Goal: Find specific page/section: Find specific page/section

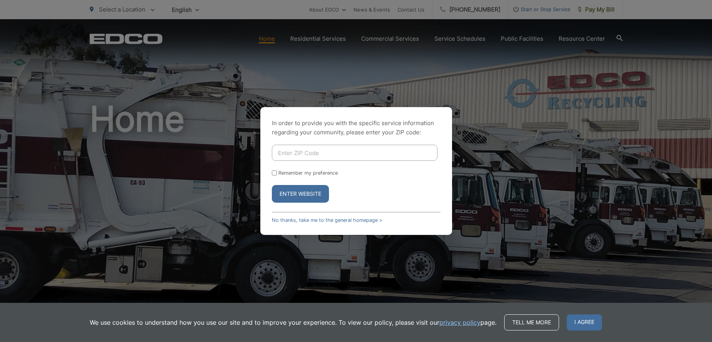
click at [287, 153] on input "Enter ZIP Code" at bounding box center [355, 153] width 166 height 16
type input "92019-4260"
click at [323, 219] on link "No thanks, take me to the general homepage >" at bounding box center [327, 220] width 110 height 6
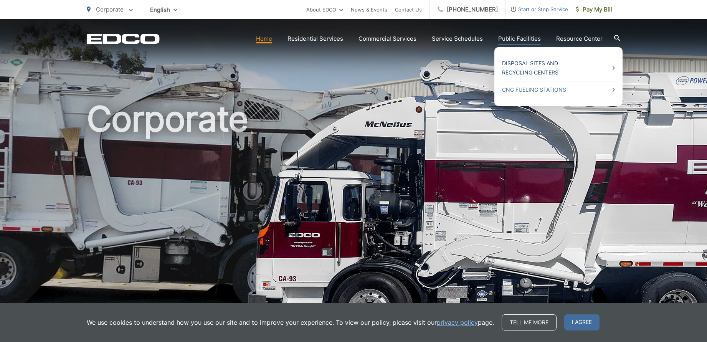
click at [512, 67] on link "Disposal Sites and Recycling Centers" at bounding box center [558, 68] width 113 height 18
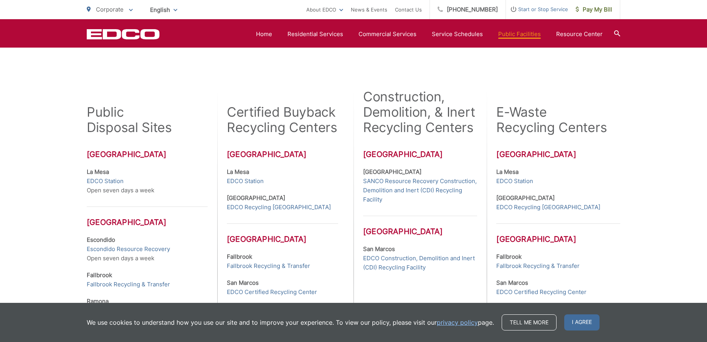
scroll to position [191, 0]
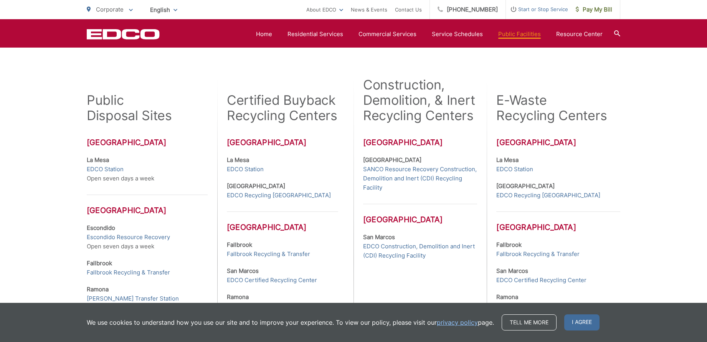
click at [123, 143] on h3 "San Diego County" at bounding box center [147, 142] width 121 height 9
click at [123, 117] on h2 "Public Disposal Sites" at bounding box center [129, 107] width 85 height 31
click at [111, 169] on link "EDCO Station" at bounding box center [105, 169] width 37 height 9
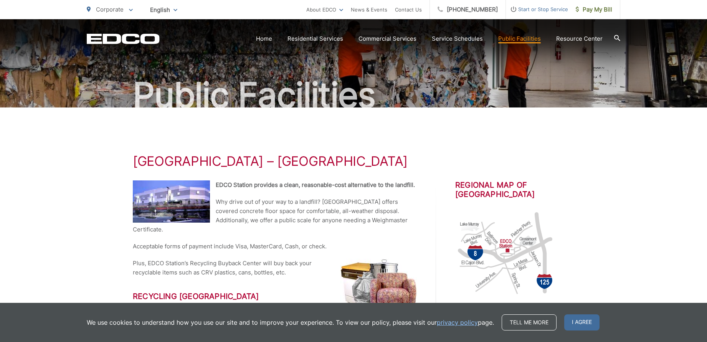
scroll to position [45, 0]
